Goal: Information Seeking & Learning: Check status

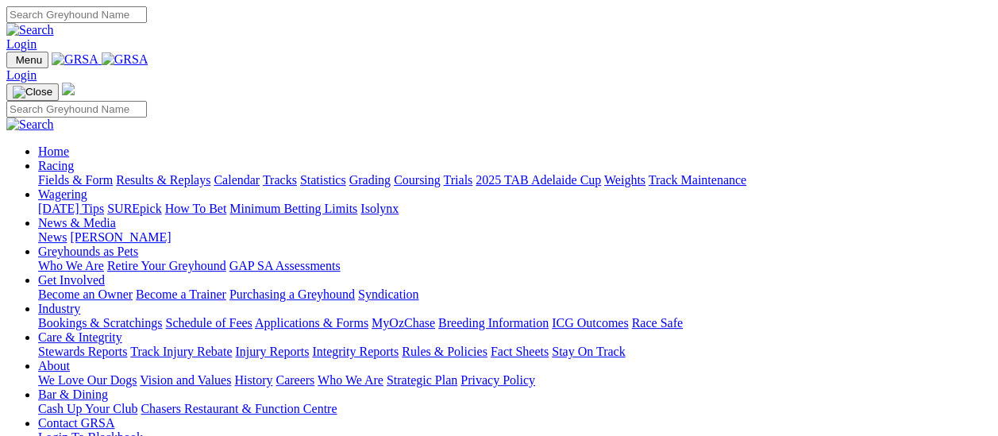
click at [86, 173] on link "Fields & Form" at bounding box center [75, 180] width 75 height 14
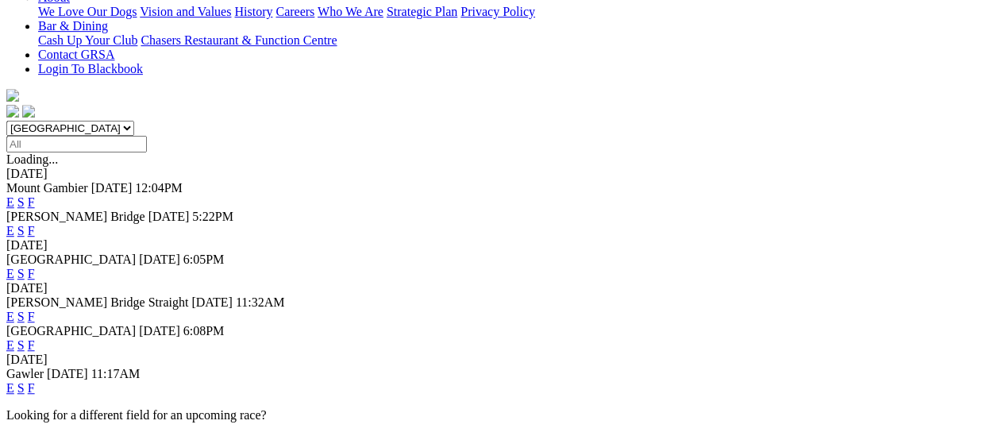
scroll to position [79, 0]
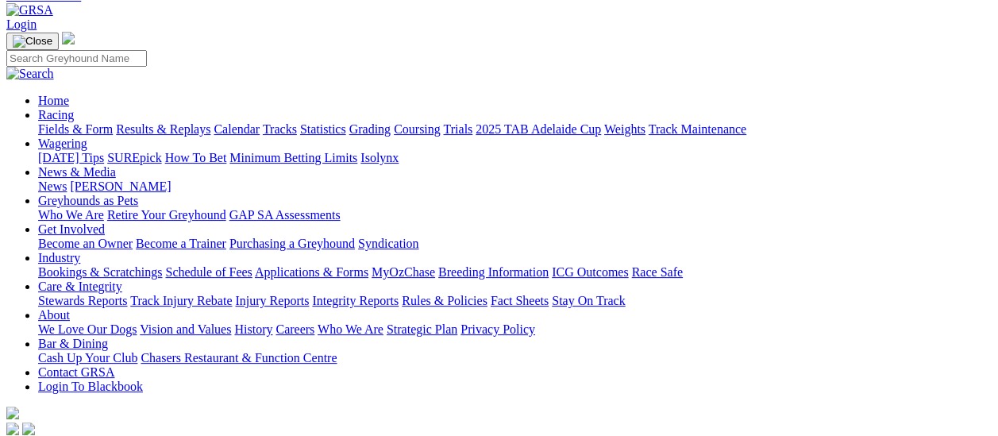
click at [210, 122] on link "Results & Replays" at bounding box center [163, 129] width 95 height 14
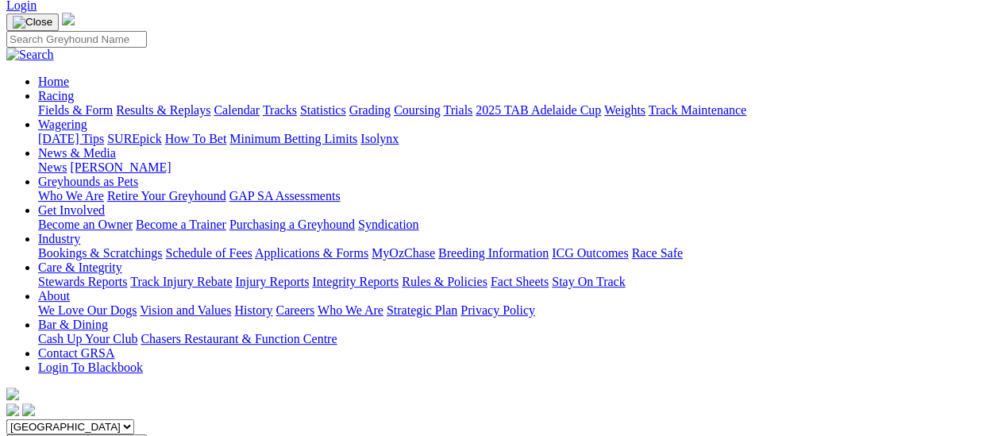
scroll to position [238, 0]
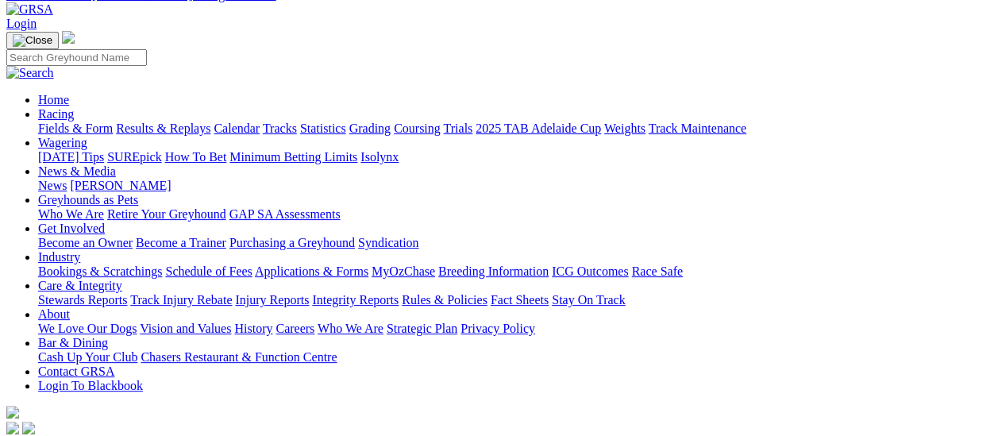
scroll to position [79, 0]
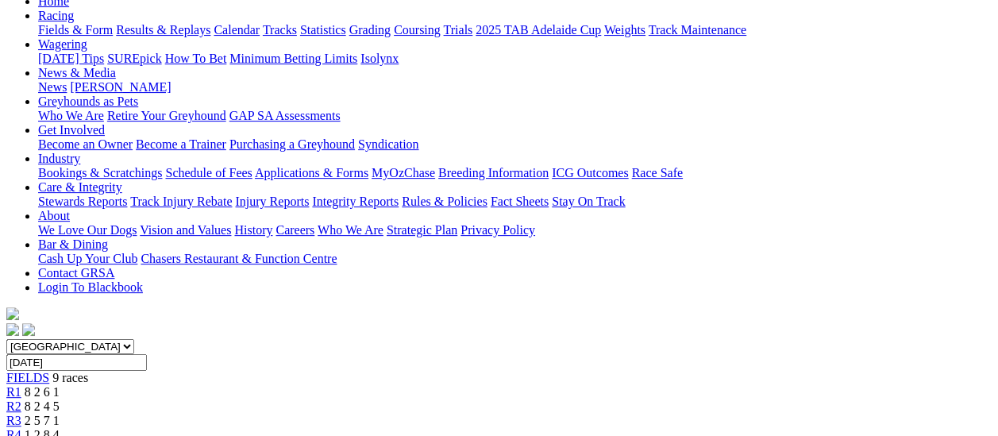
scroll to position [159, 0]
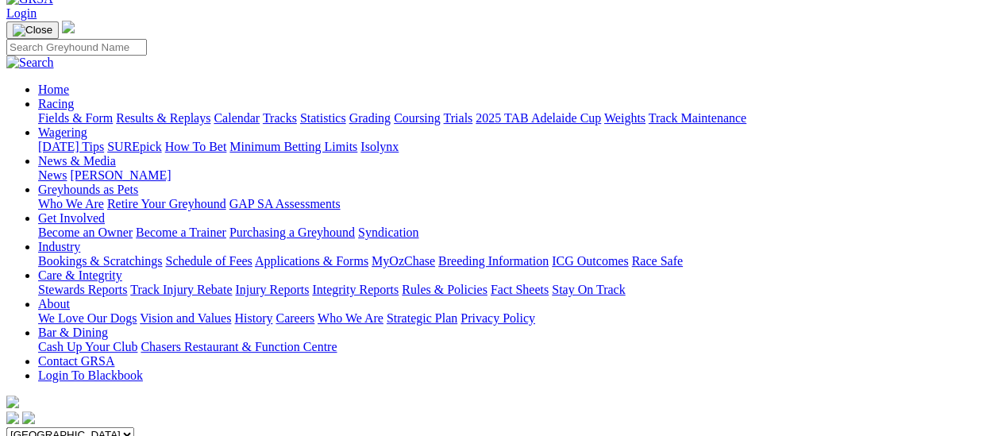
scroll to position [79, 0]
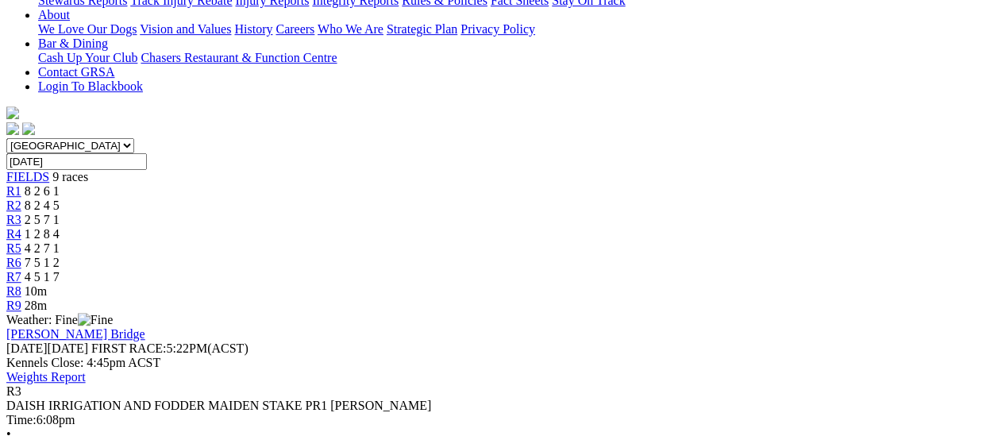
scroll to position [238, 0]
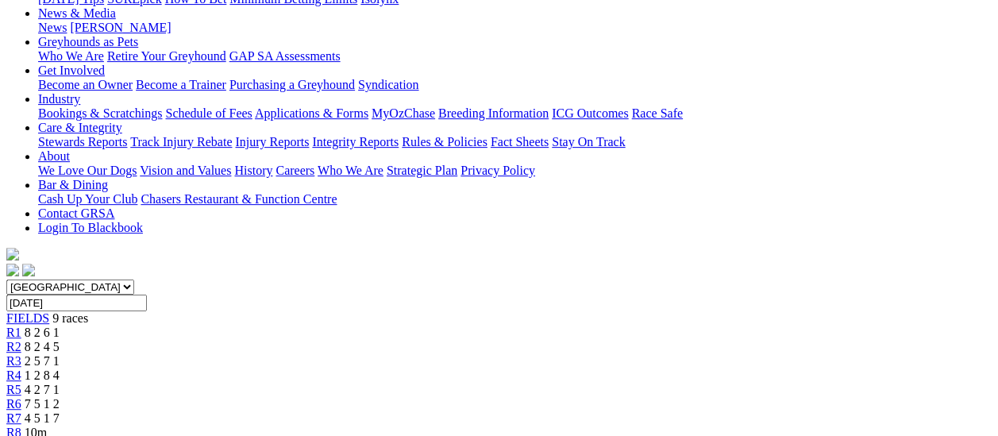
click at [21, 340] on span "R2" at bounding box center [13, 347] width 15 height 14
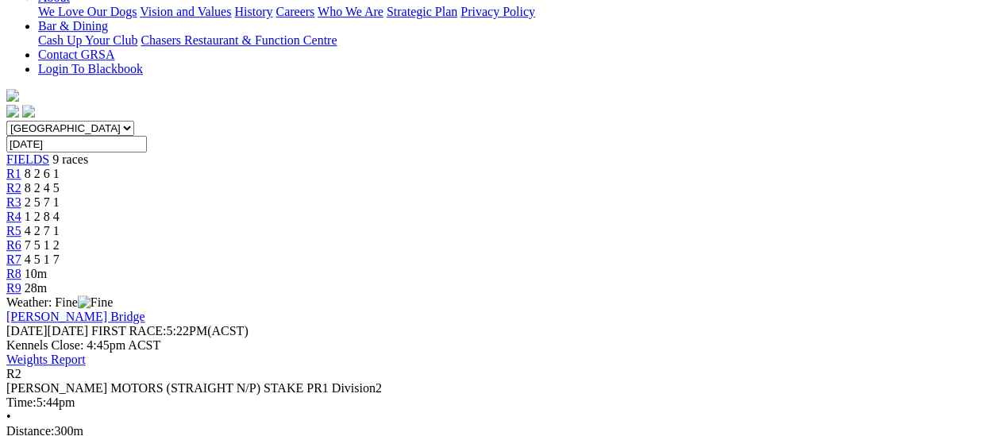
scroll to position [238, 0]
